Goal: Information Seeking & Learning: Check status

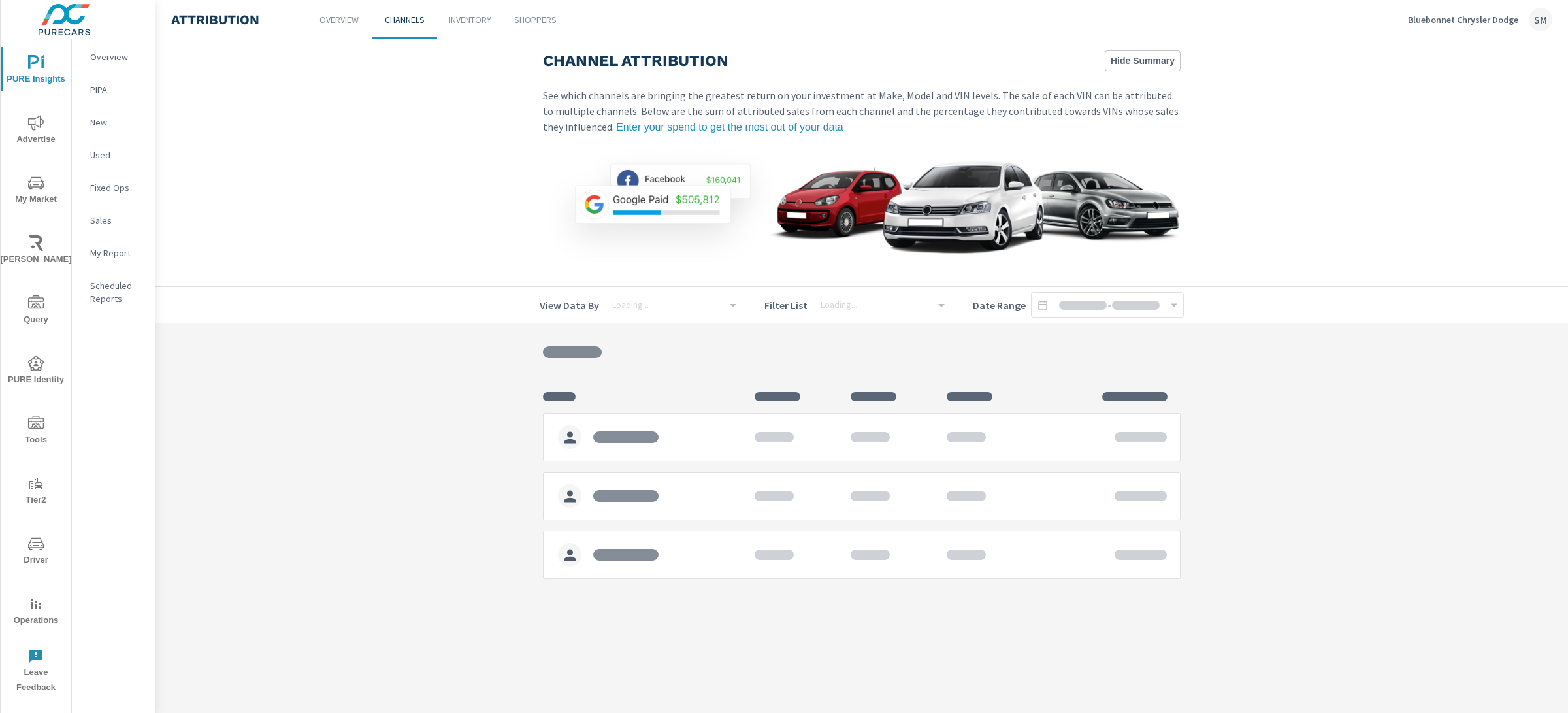
click at [455, 26] on link "Inventory" at bounding box center [469, 19] width 65 height 39
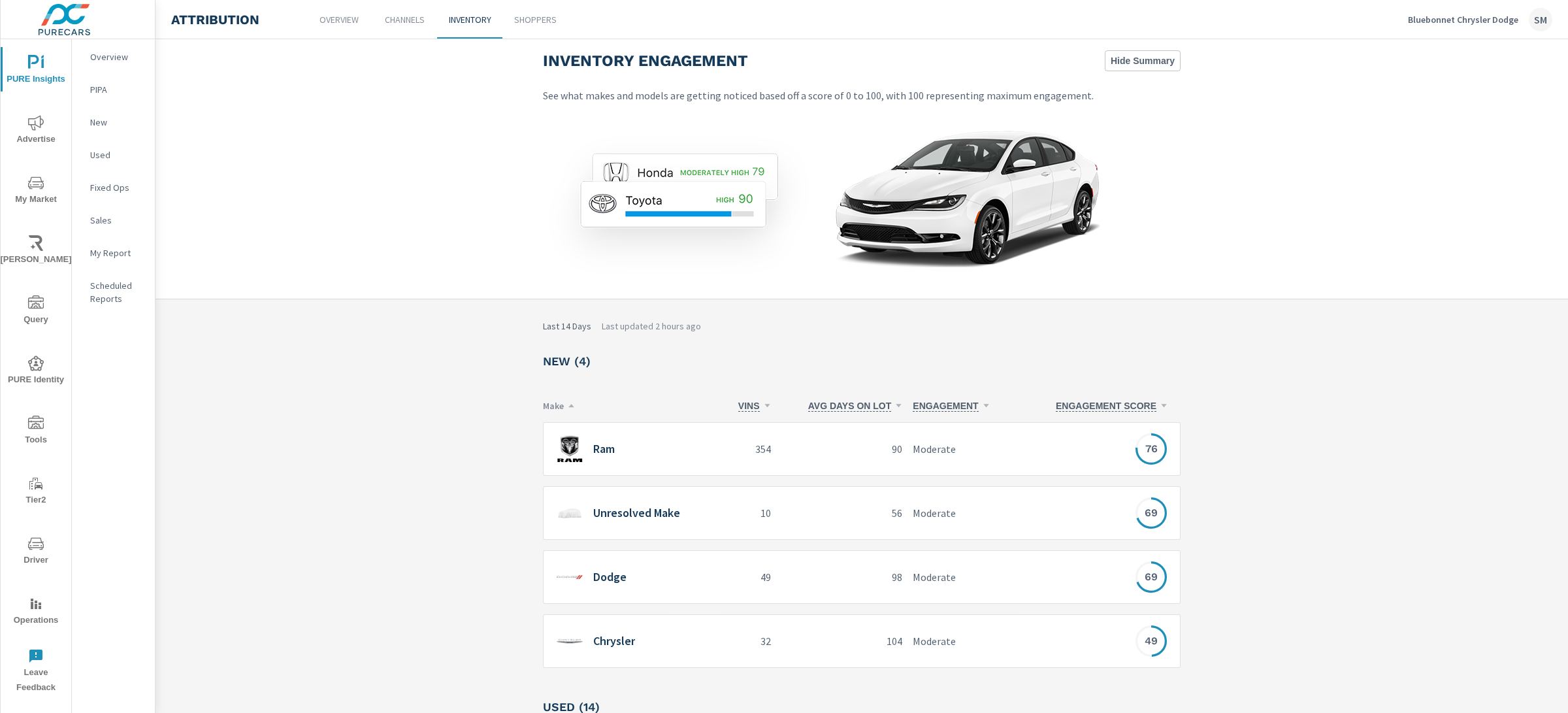
click at [800, 443] on p "90" at bounding box center [842, 449] width 121 height 15
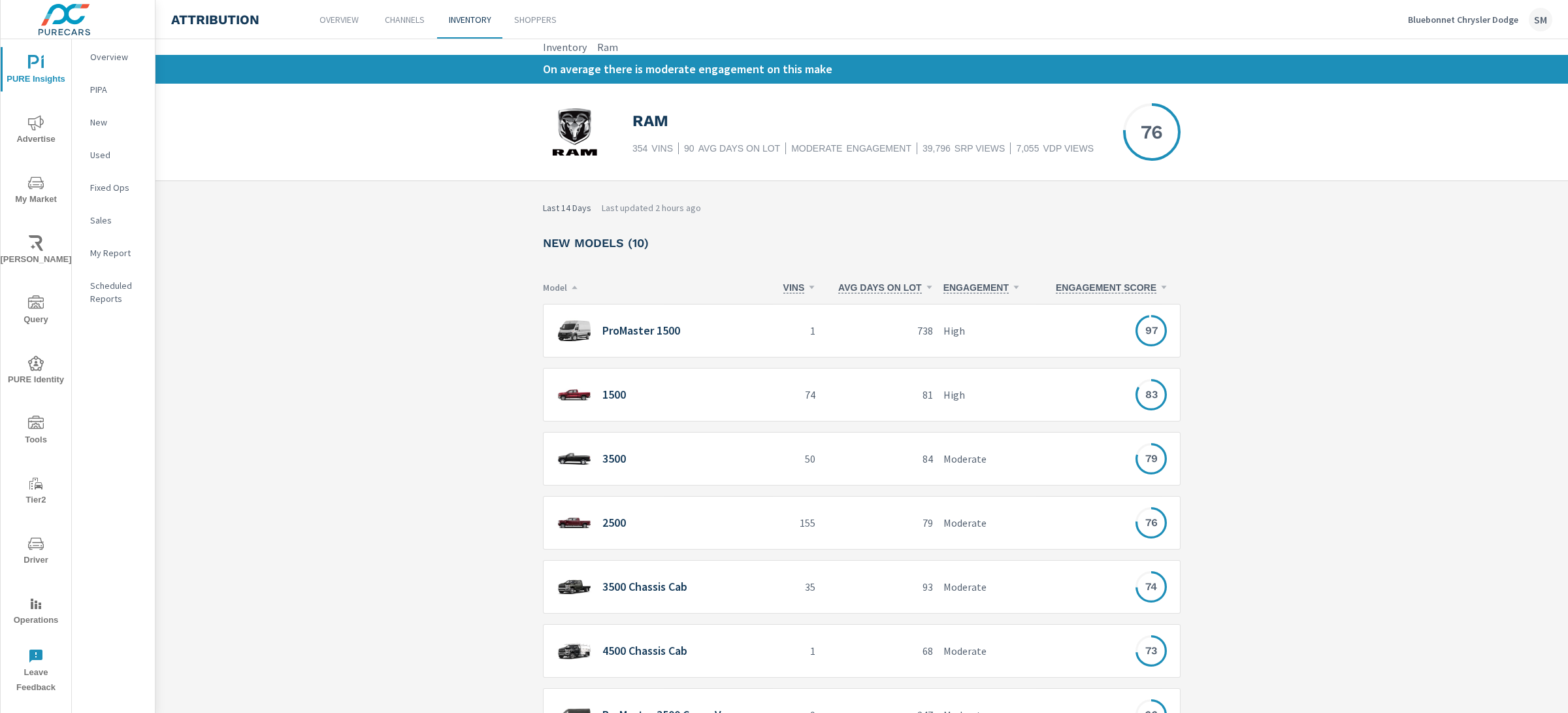
click at [675, 340] on div "ProMaster 1500" at bounding box center [662, 331] width 211 height 27
click at [681, 397] on div "1500" at bounding box center [662, 395] width 211 height 27
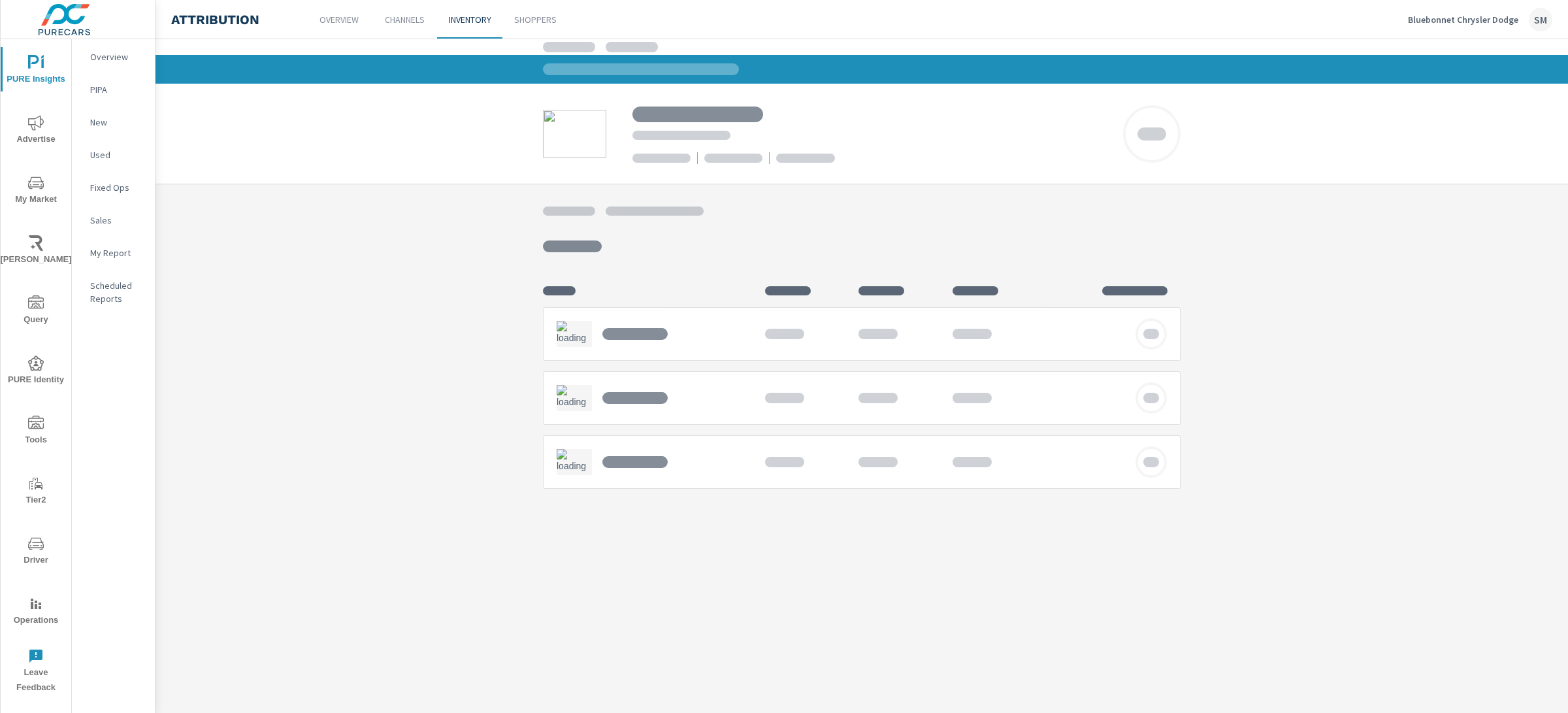
click at [456, 148] on div at bounding box center [861, 133] width 1412 height 100
click at [684, 116] on div at bounding box center [697, 114] width 131 height 22
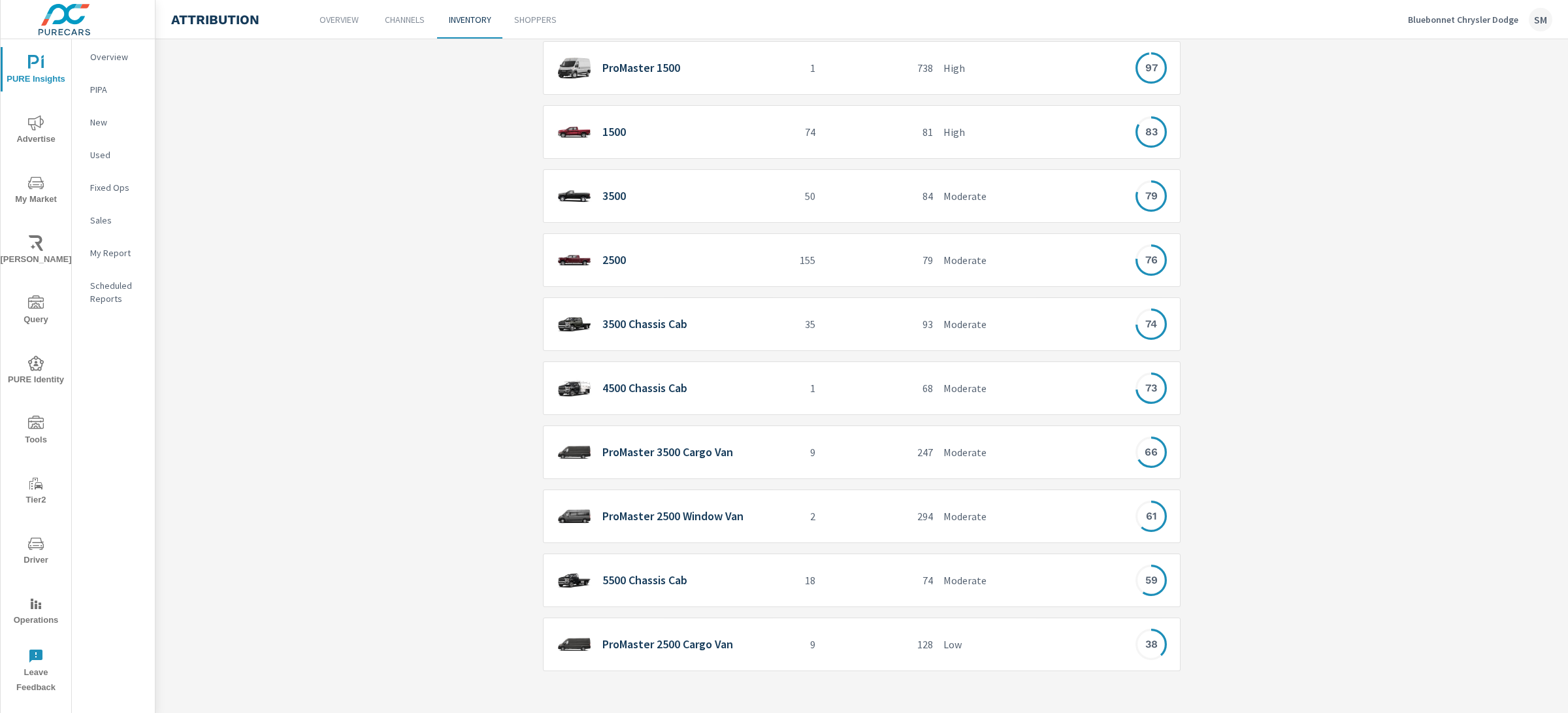
scroll to position [268, 0]
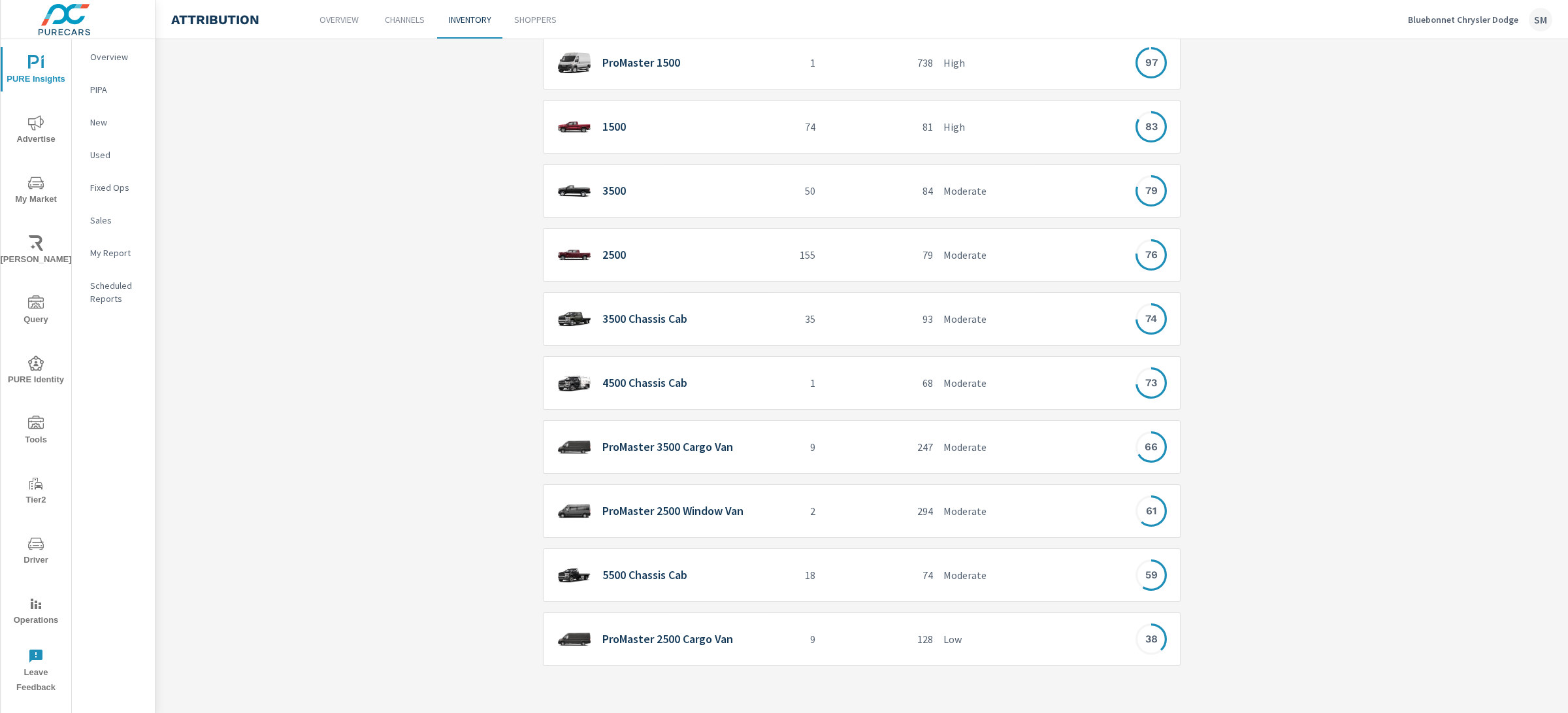
click at [734, 316] on div "3500 Chassis Cab" at bounding box center [662, 319] width 211 height 27
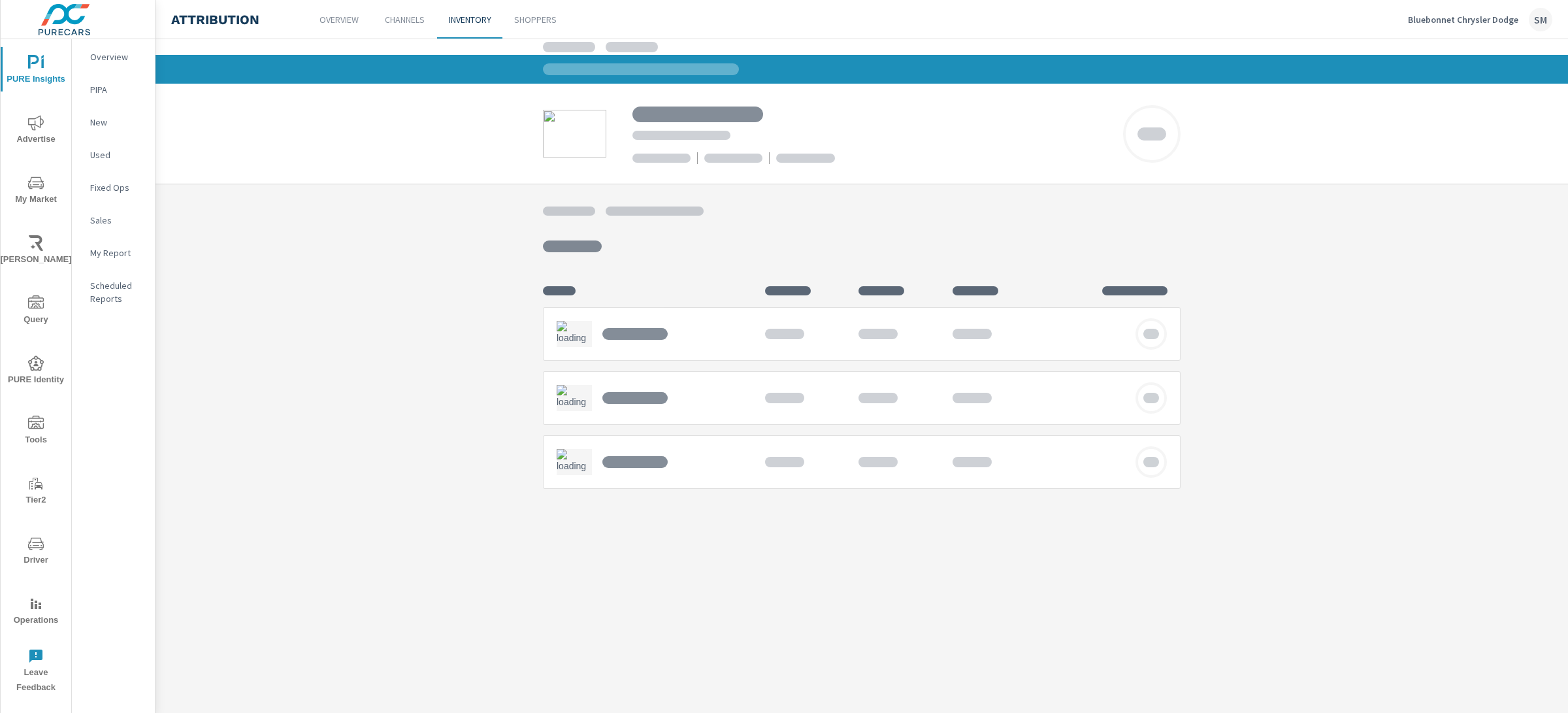
click at [463, 21] on p "Inventory" at bounding box center [470, 20] width 42 height 13
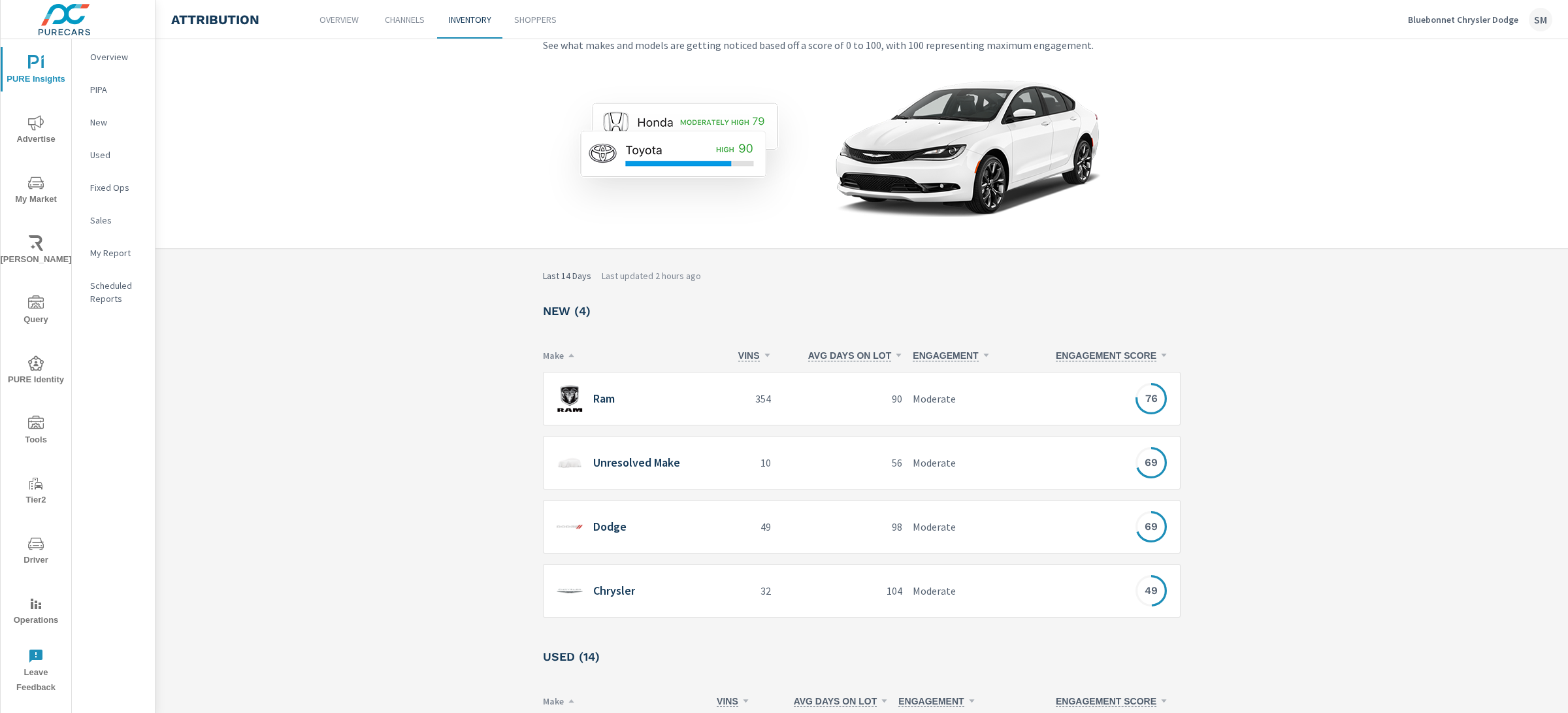
scroll to position [137, 0]
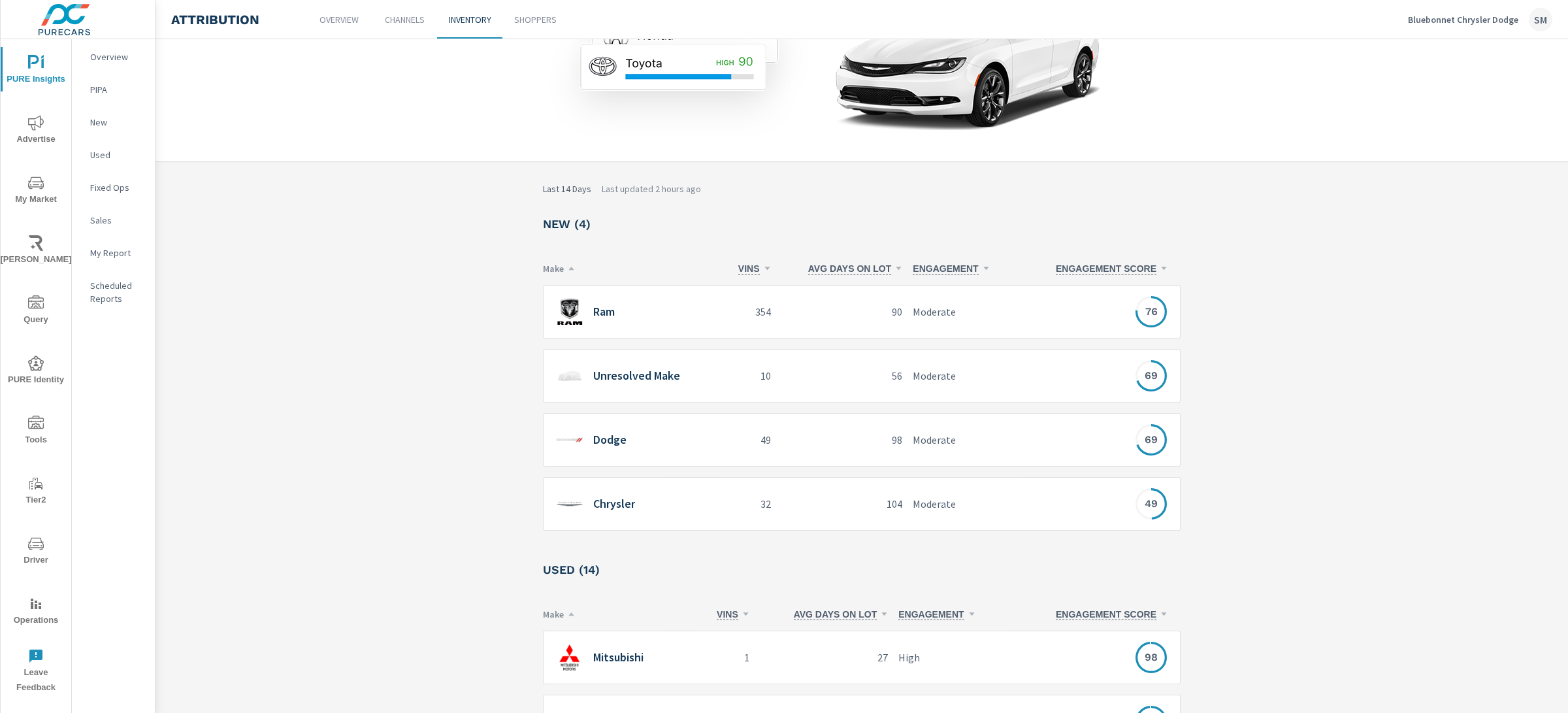
click at [662, 658] on div "M Mitsubishi" at bounding box center [625, 657] width 136 height 26
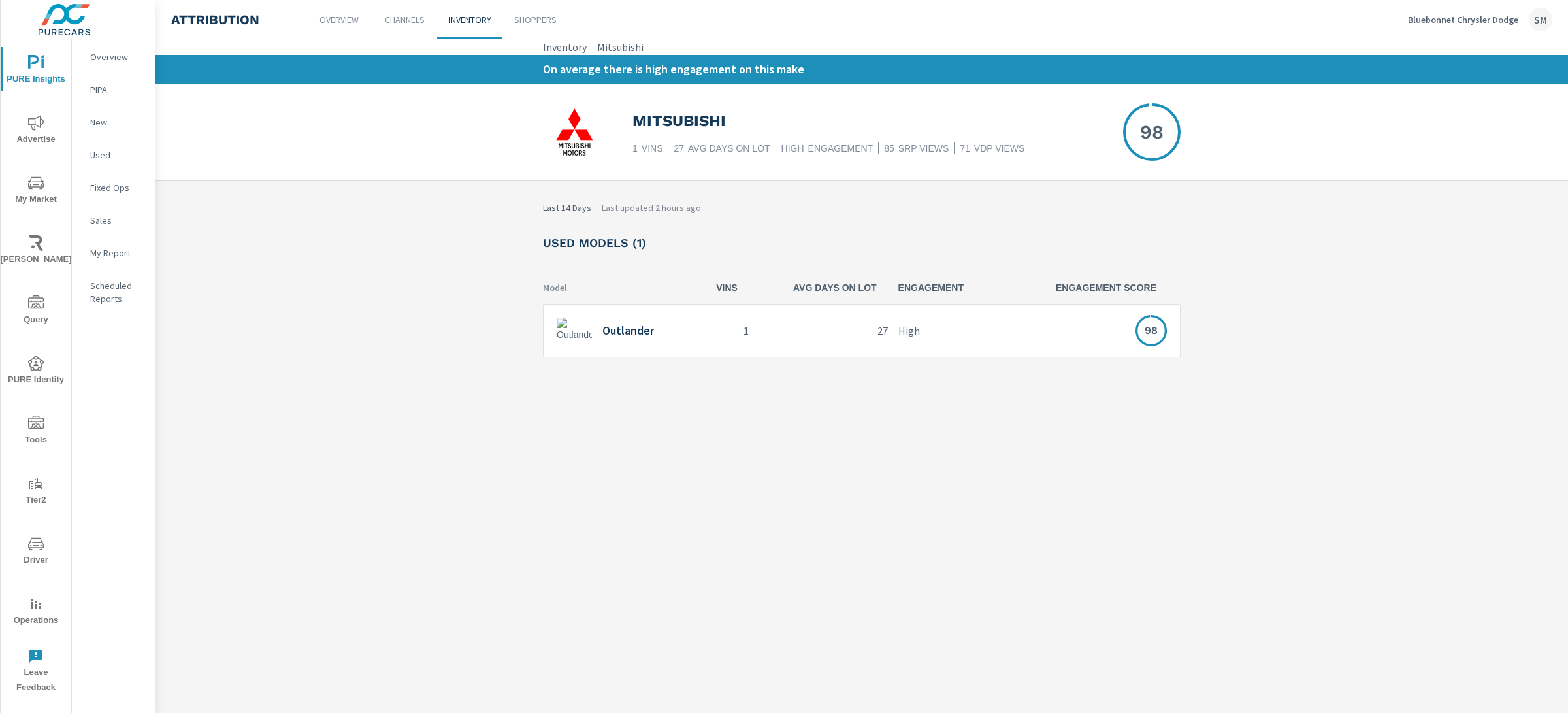
click at [676, 333] on div "Outlander" at bounding box center [624, 331] width 135 height 27
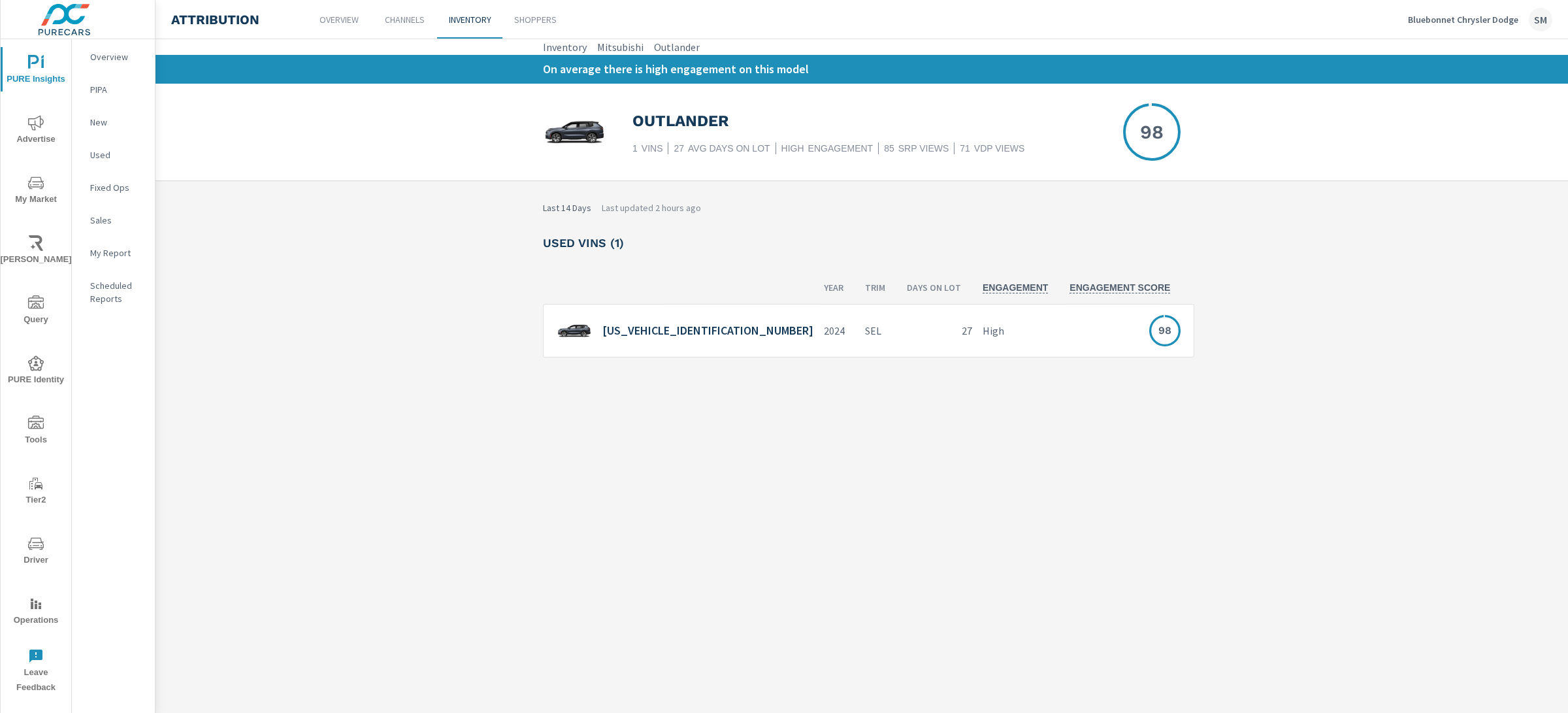
click at [735, 326] on div "[US_VEHICLE_IDENTIFICATION_NUMBER]" at bounding box center [685, 331] width 257 height 27
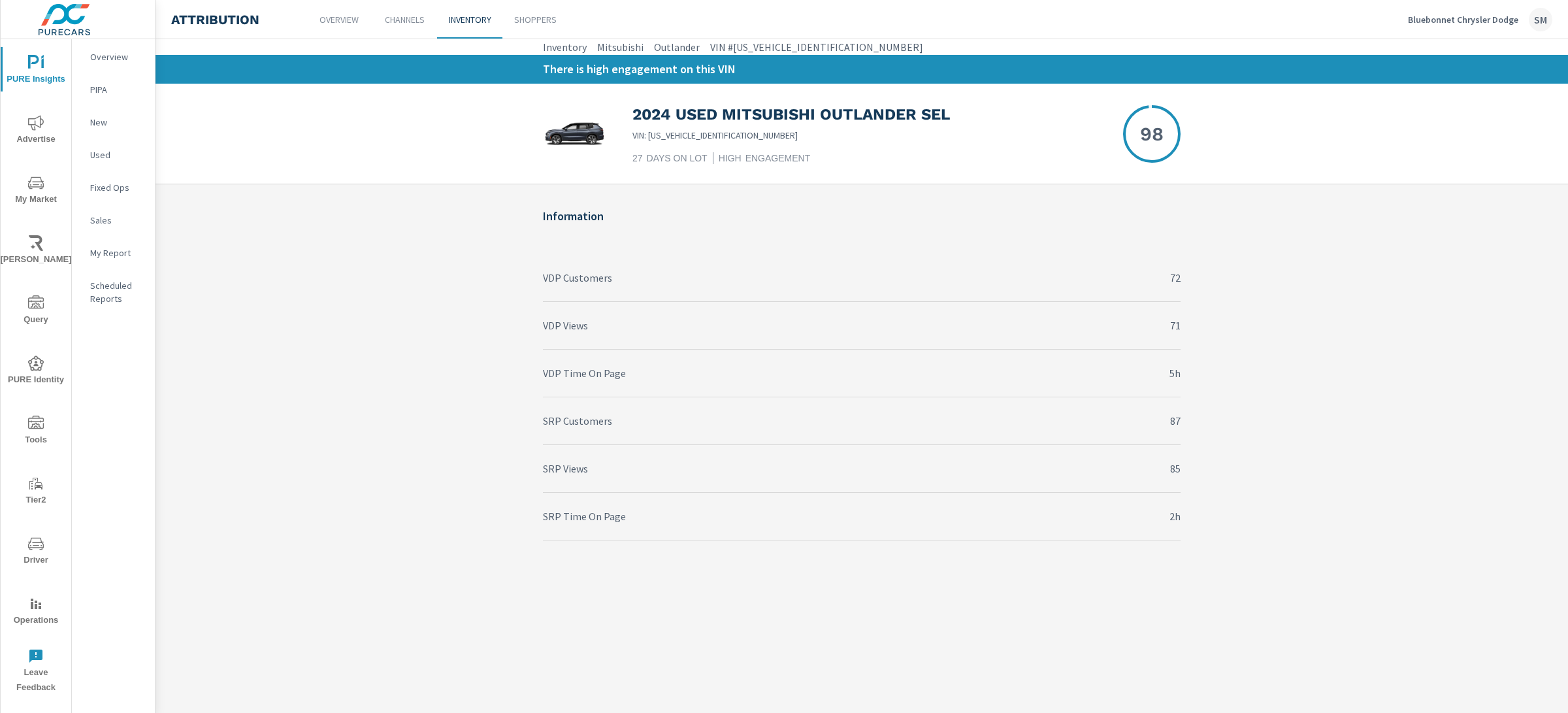
click at [671, 266] on div "VDP Customers 72" at bounding box center [861, 277] width 637 height 48
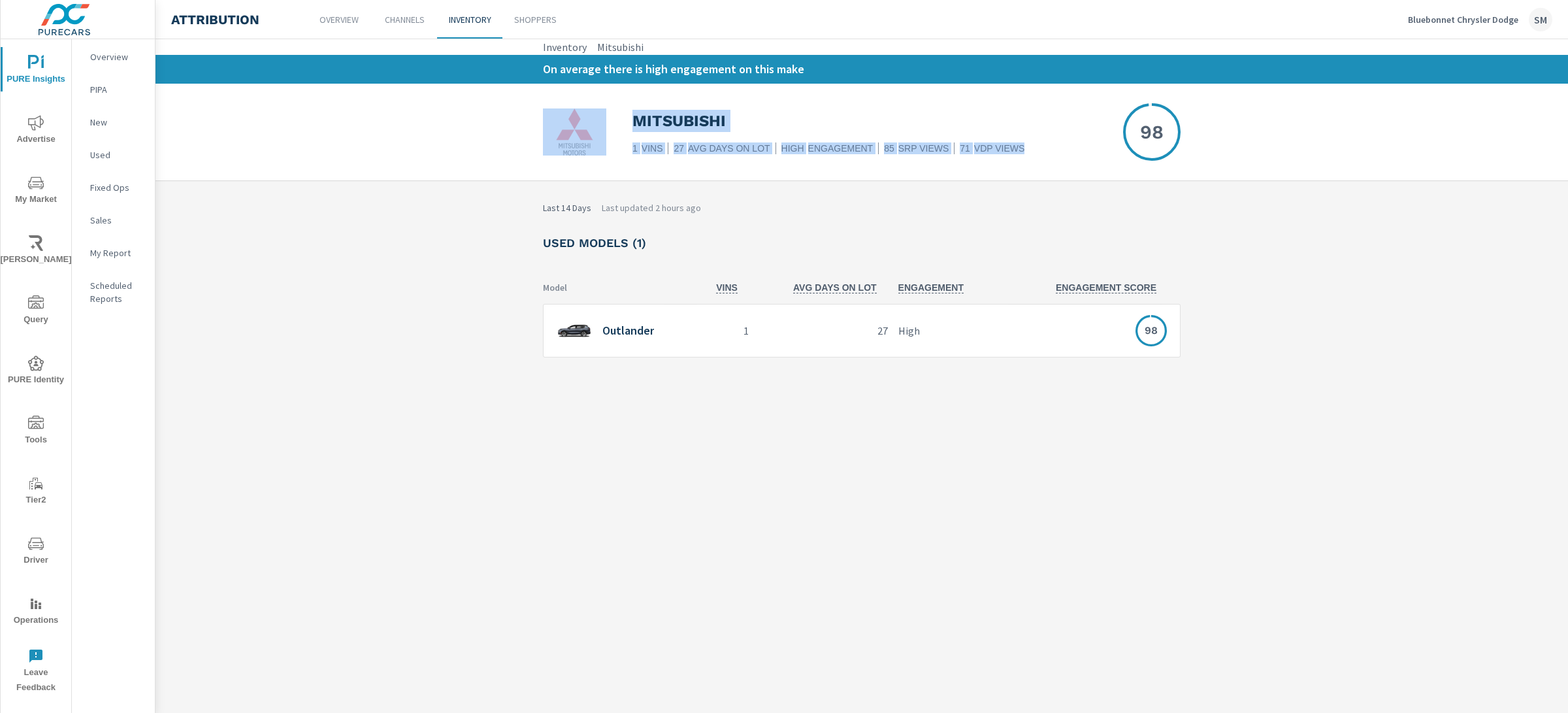
drag, startPoint x: 1016, startPoint y: 147, endPoint x: 569, endPoint y: 130, distance: 447.3
click at [569, 130] on div "Mitsubishi 1 VINS 27 AVG DAYS ON LOT high ENGAGEMENT 85 SRP VIEWS 71 VDP VIEWS …" at bounding box center [861, 132] width 637 height 97
